Goal: Complete application form

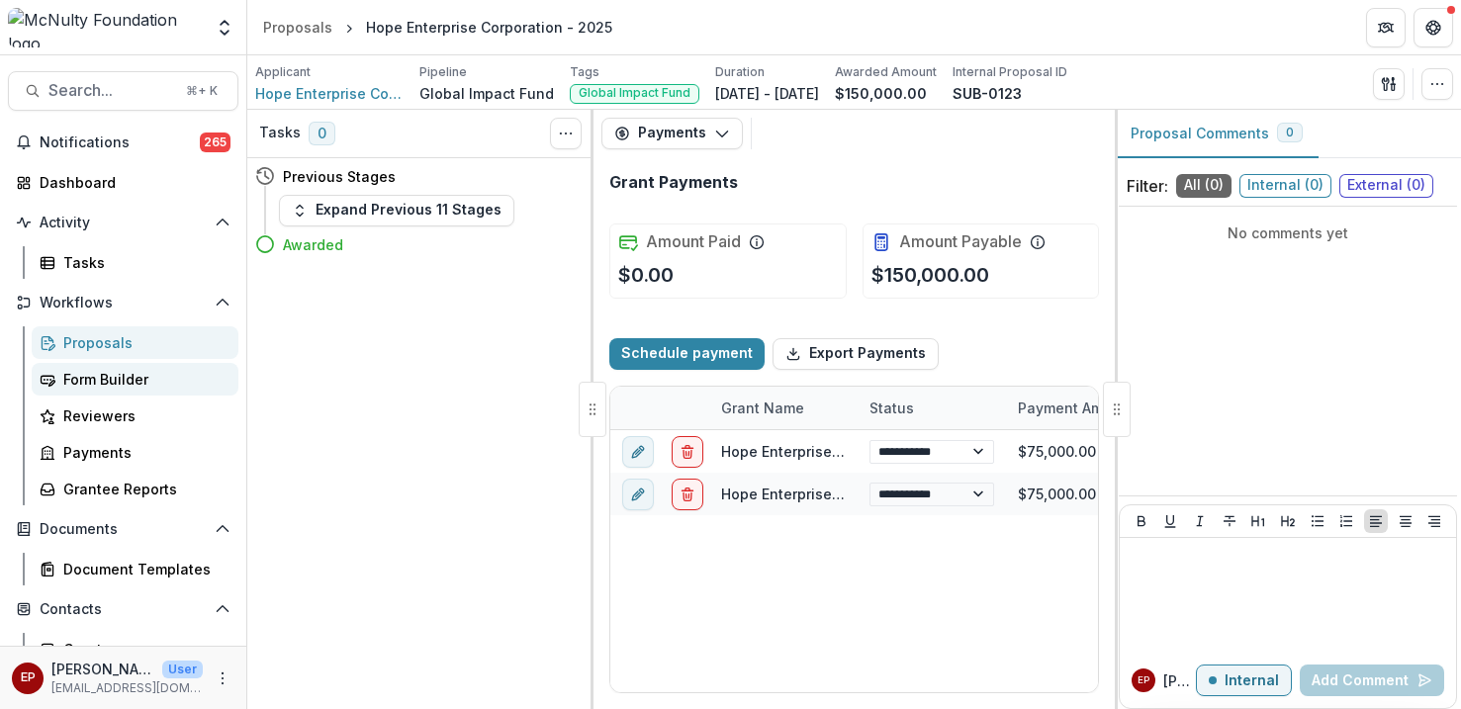
click at [116, 376] on div "Form Builder" at bounding box center [142, 379] width 159 height 21
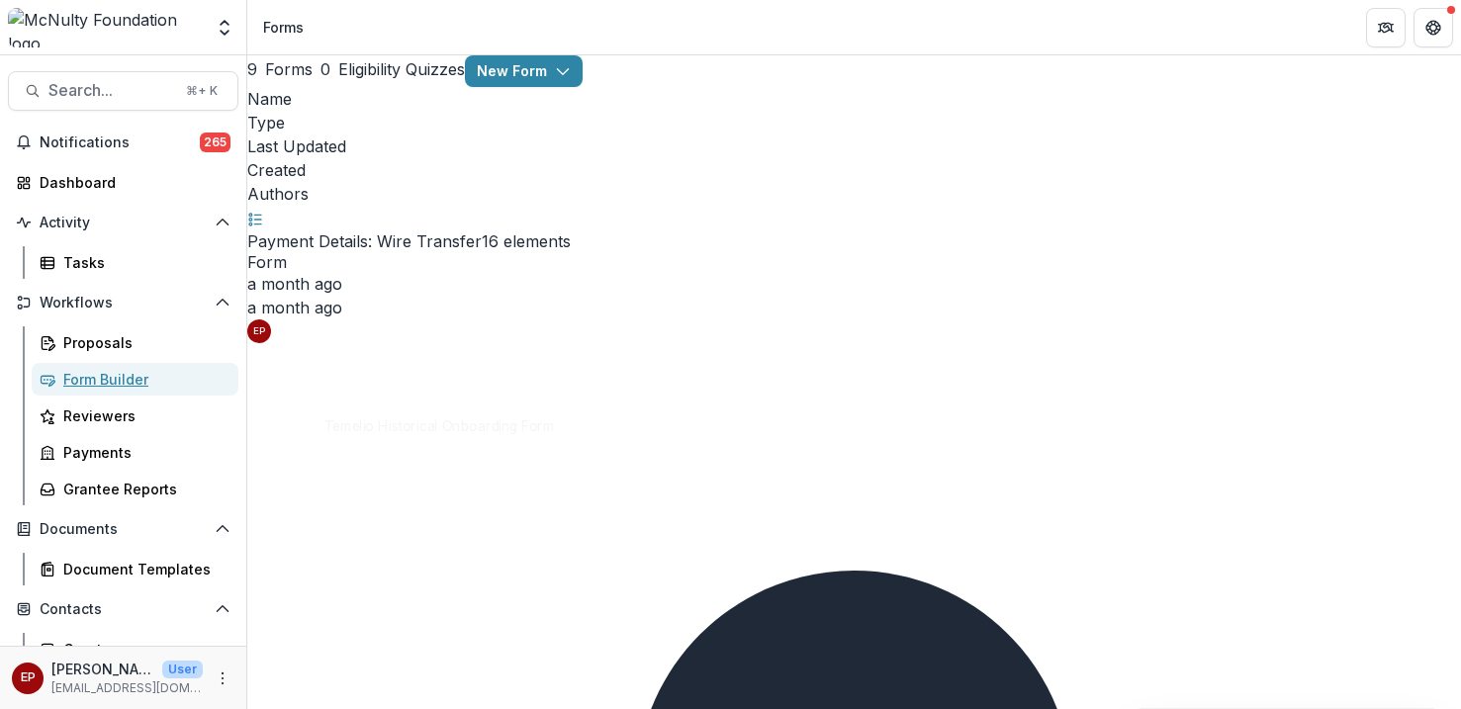
scroll to position [28, 0]
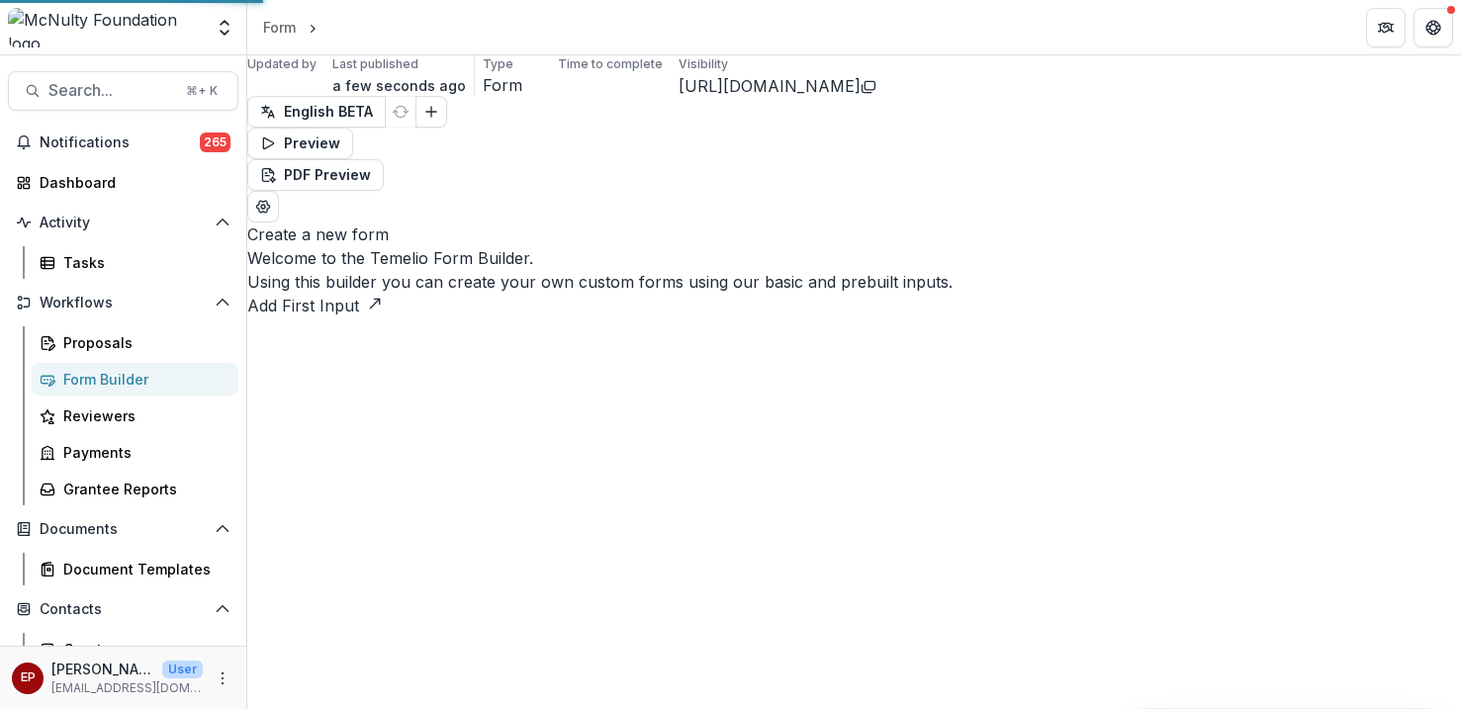
select select "********"
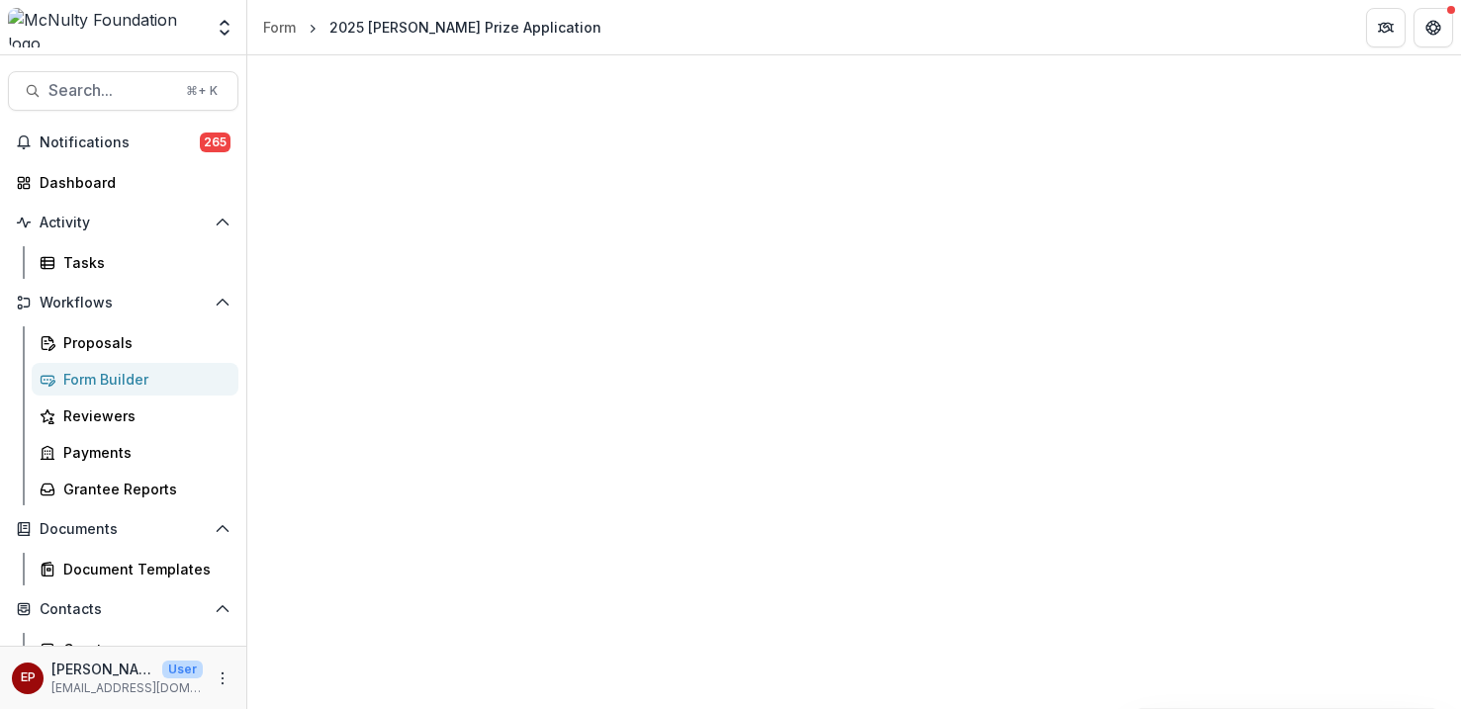
scroll to position [13855, 0]
